Goal: Check status: Check status

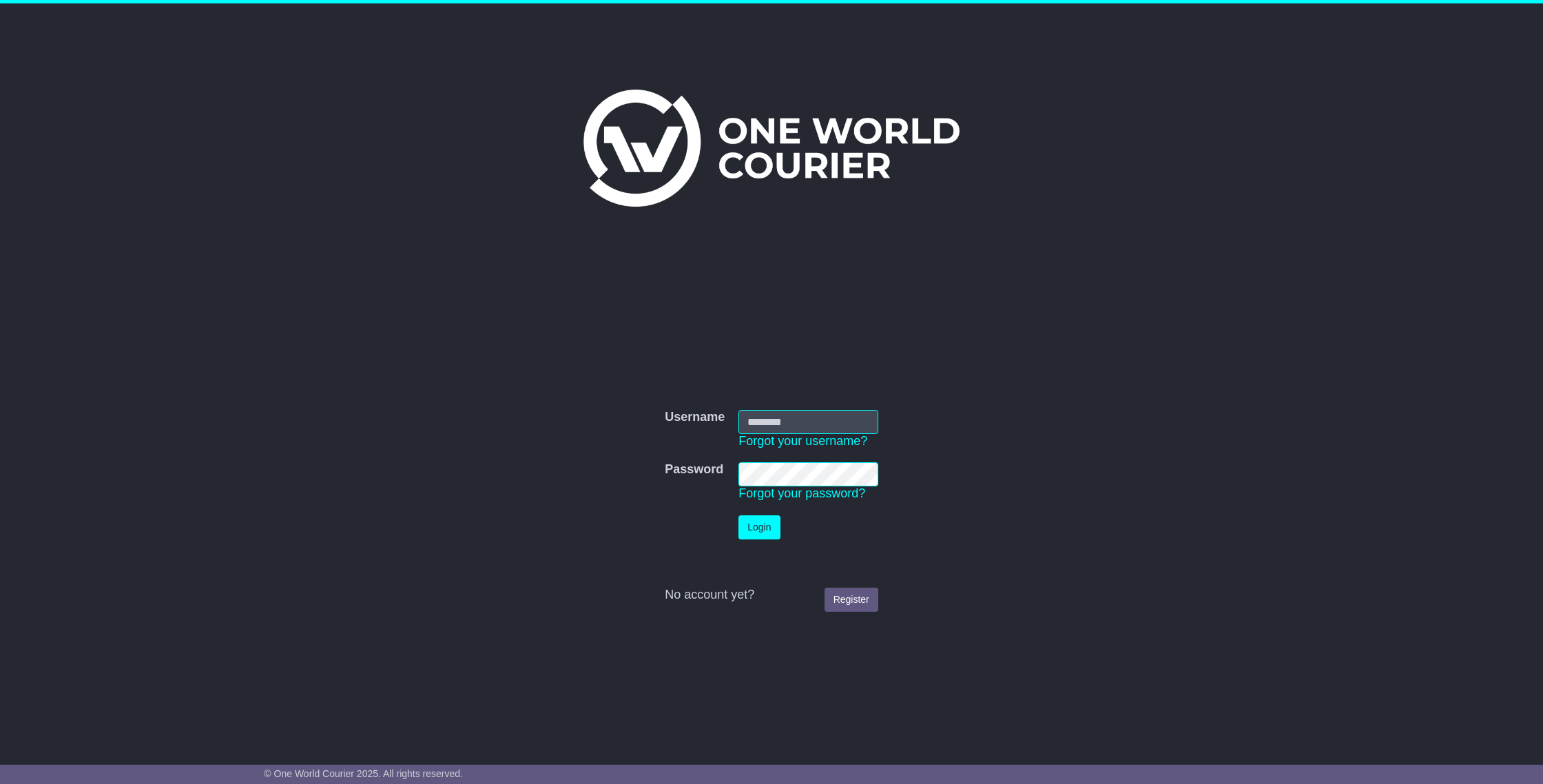
type input "**********"
click at [765, 533] on button "Login" at bounding box center [759, 527] width 41 height 24
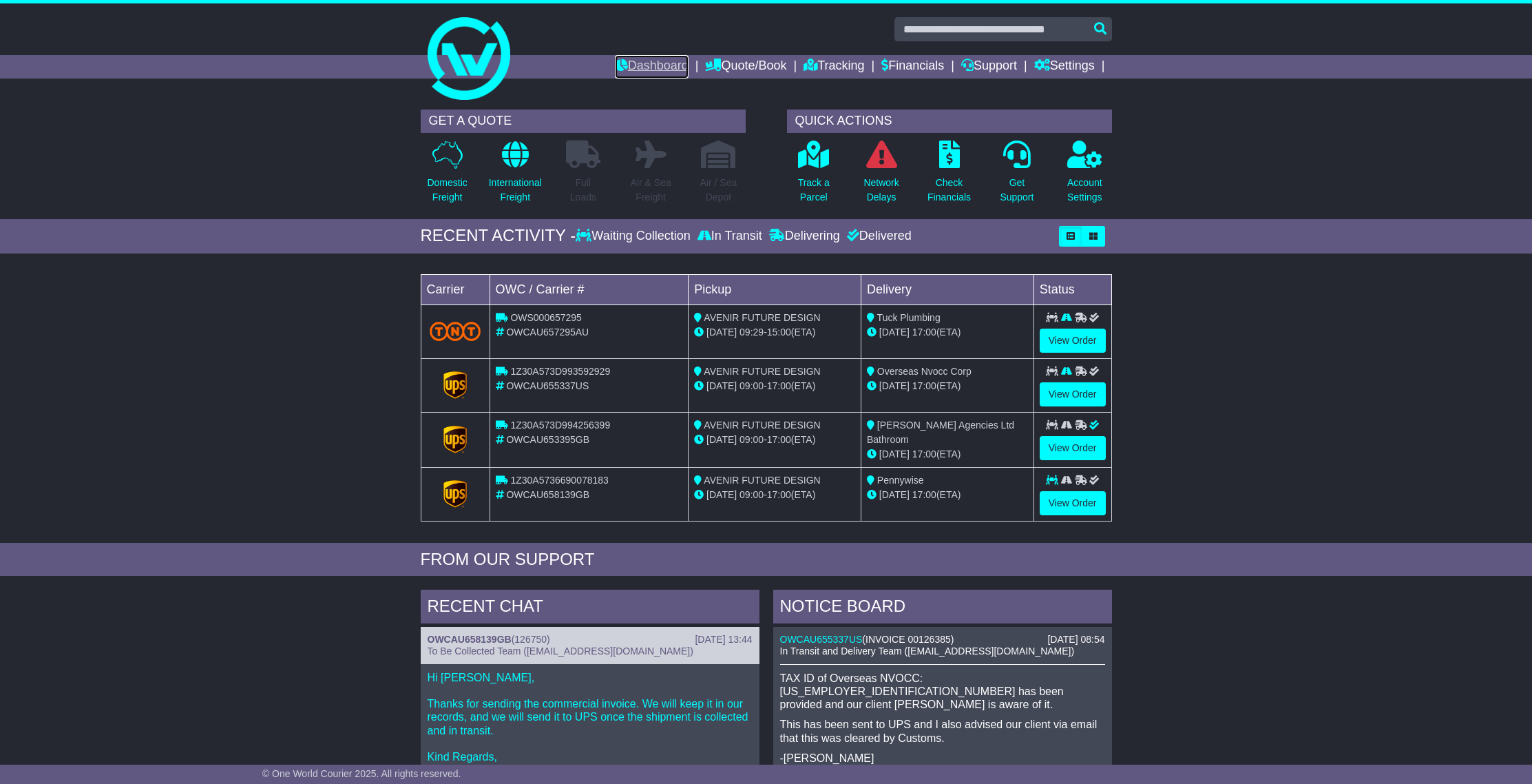
click at [640, 68] on link "Dashboard" at bounding box center [651, 67] width 74 height 24
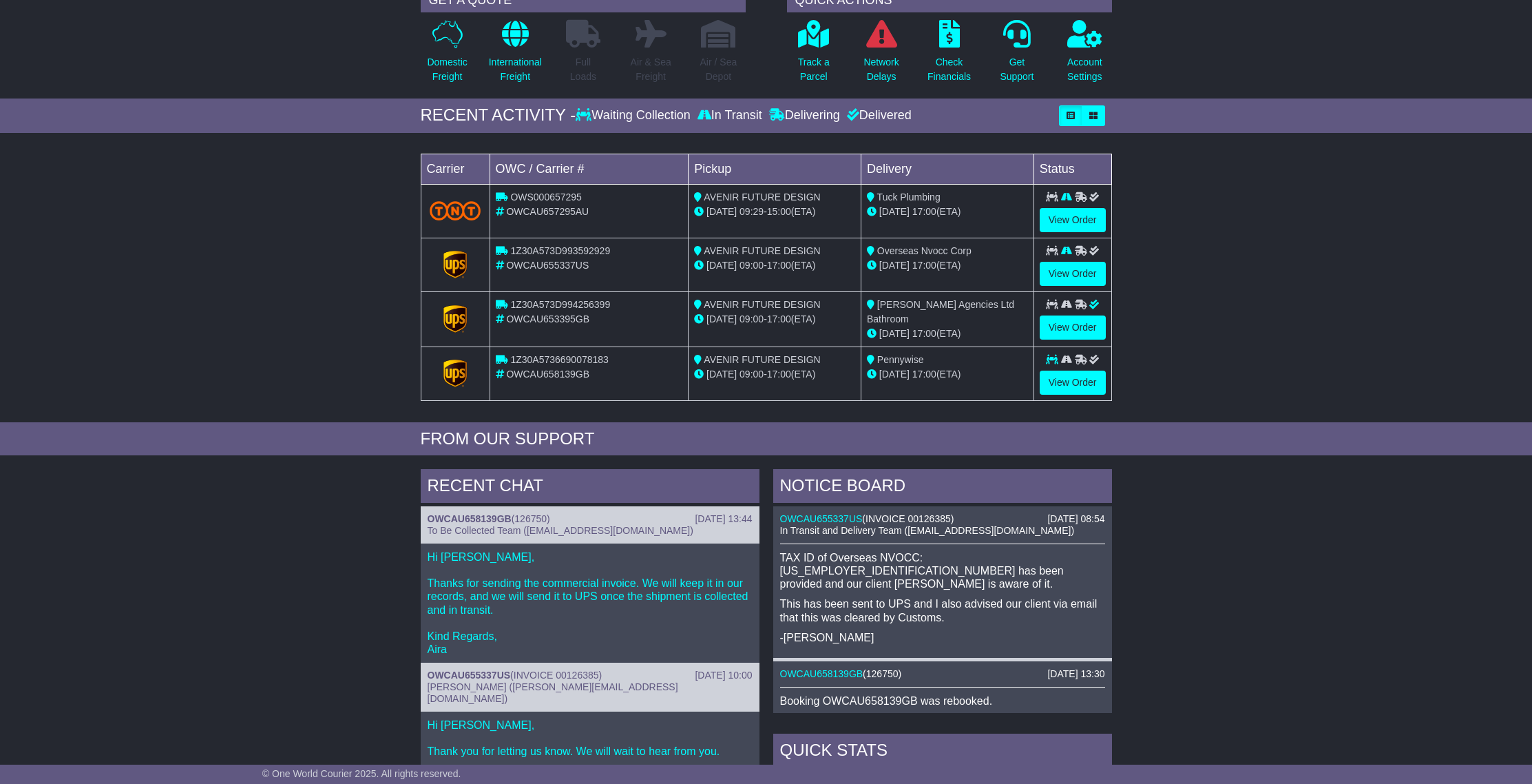
scroll to position [123, 0]
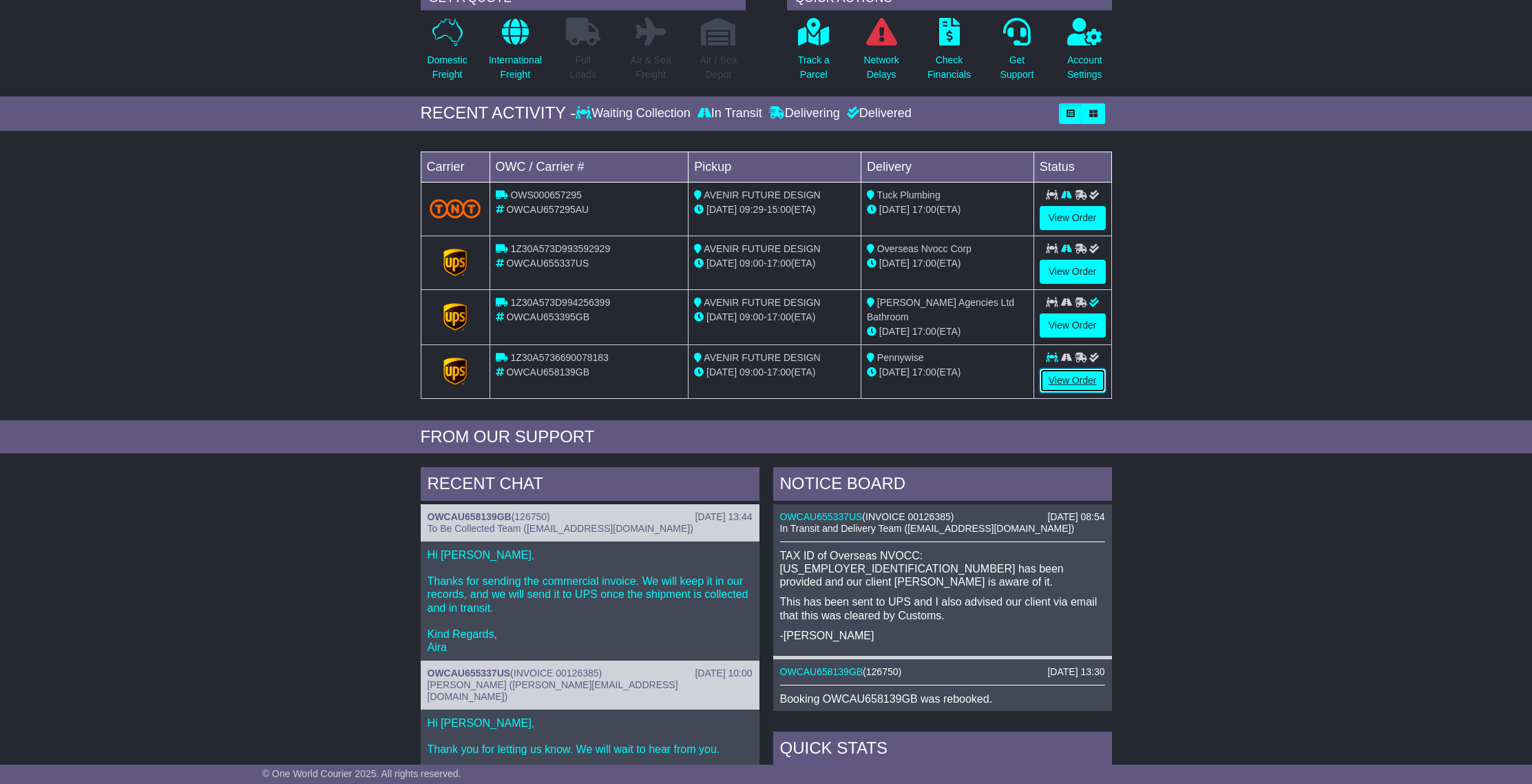
click at [1064, 379] on link "View Order" at bounding box center [1072, 380] width 66 height 24
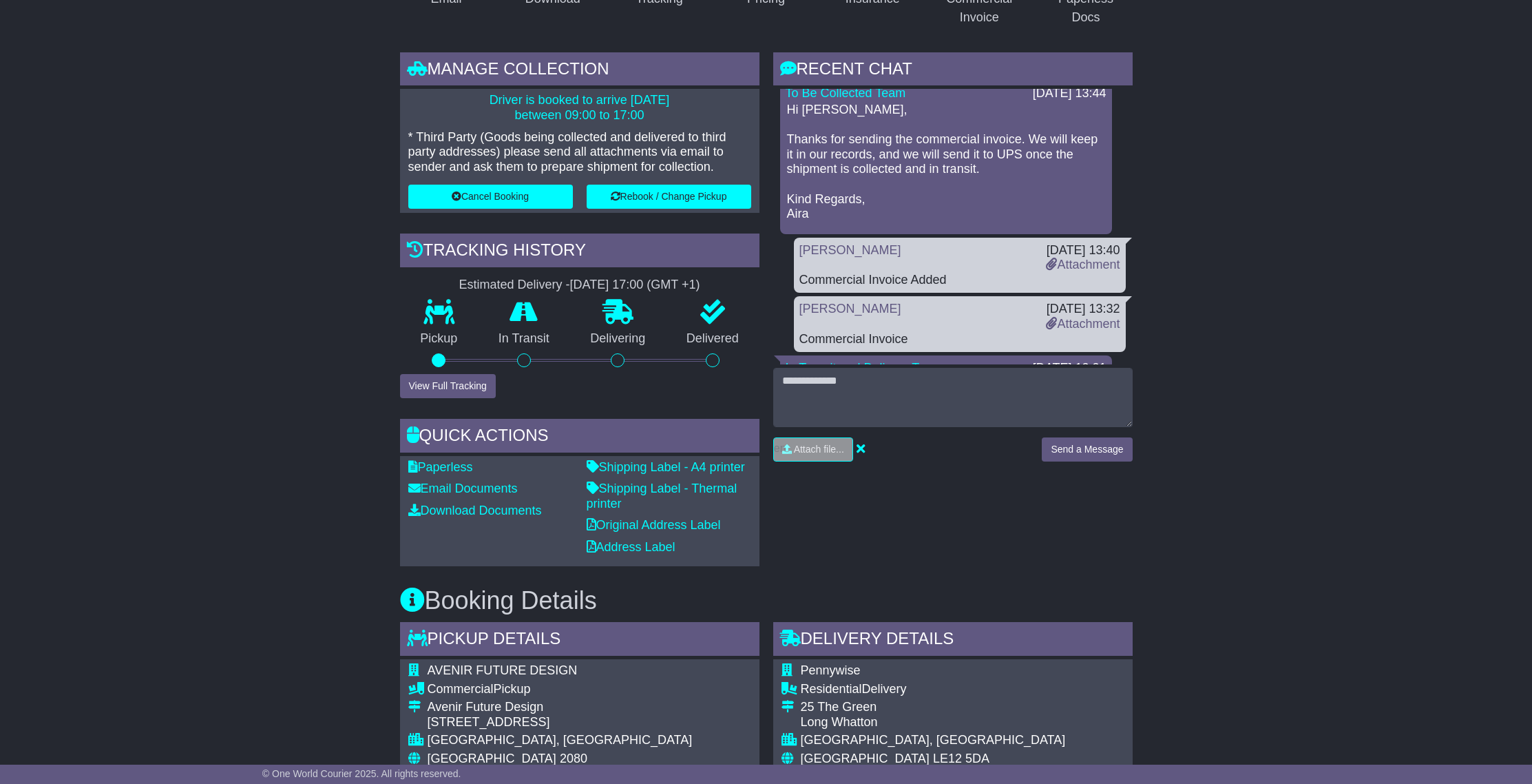
scroll to position [315, 0]
click at [1220, 400] on div "Email Download Tracking Pricing Insurance" at bounding box center [766, 767] width 1532 height 1649
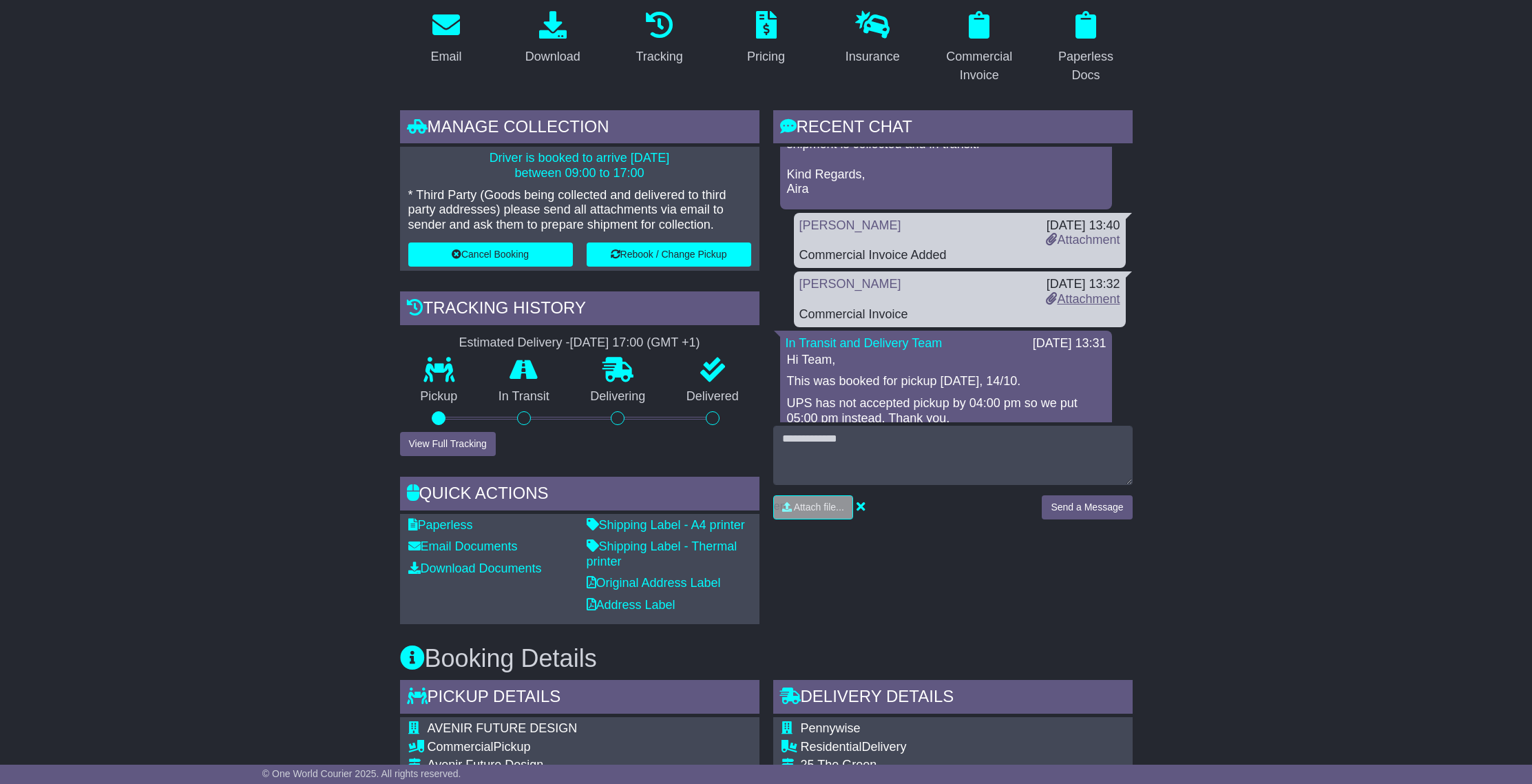
scroll to position [93, 0]
click at [1085, 302] on link "Attachment" at bounding box center [1082, 299] width 74 height 14
